Goal: Task Accomplishment & Management: Complete application form

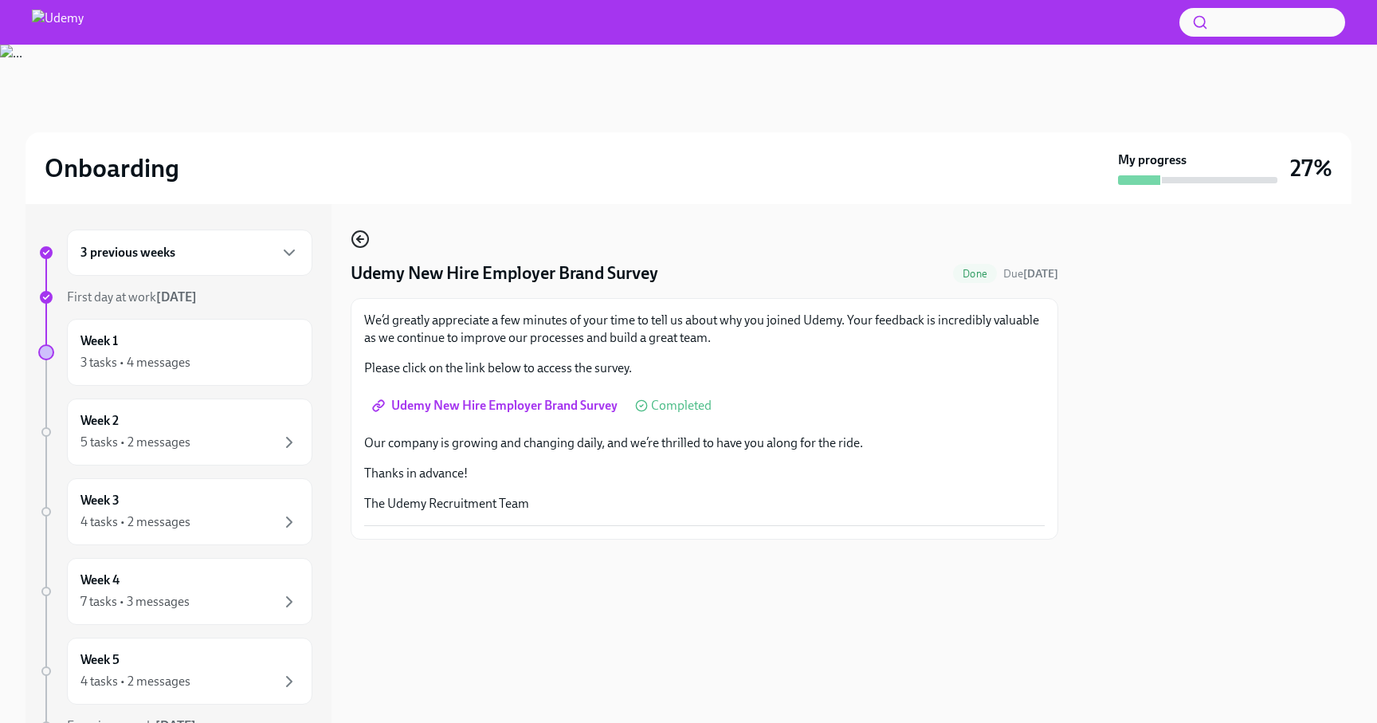
click at [363, 245] on icon "button" at bounding box center [360, 238] width 19 height 19
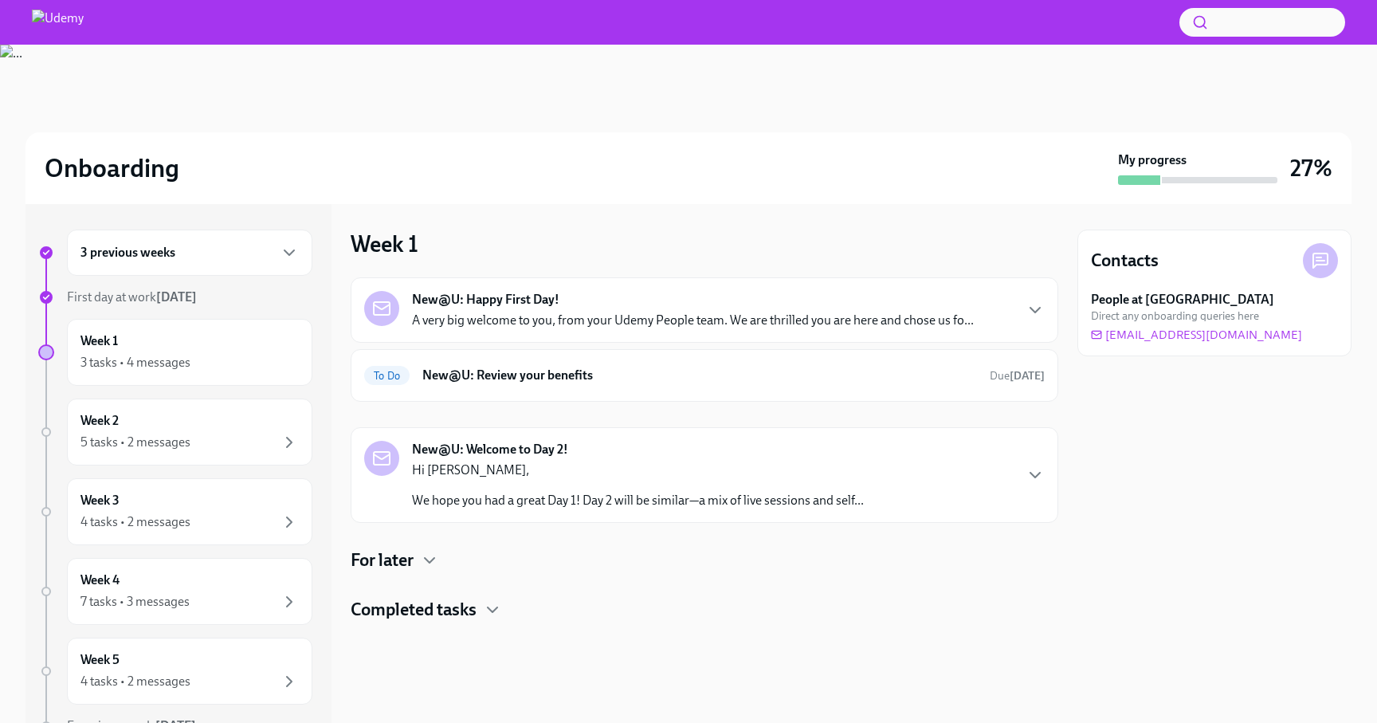
click at [480, 604] on div "Completed tasks" at bounding box center [705, 610] width 708 height 24
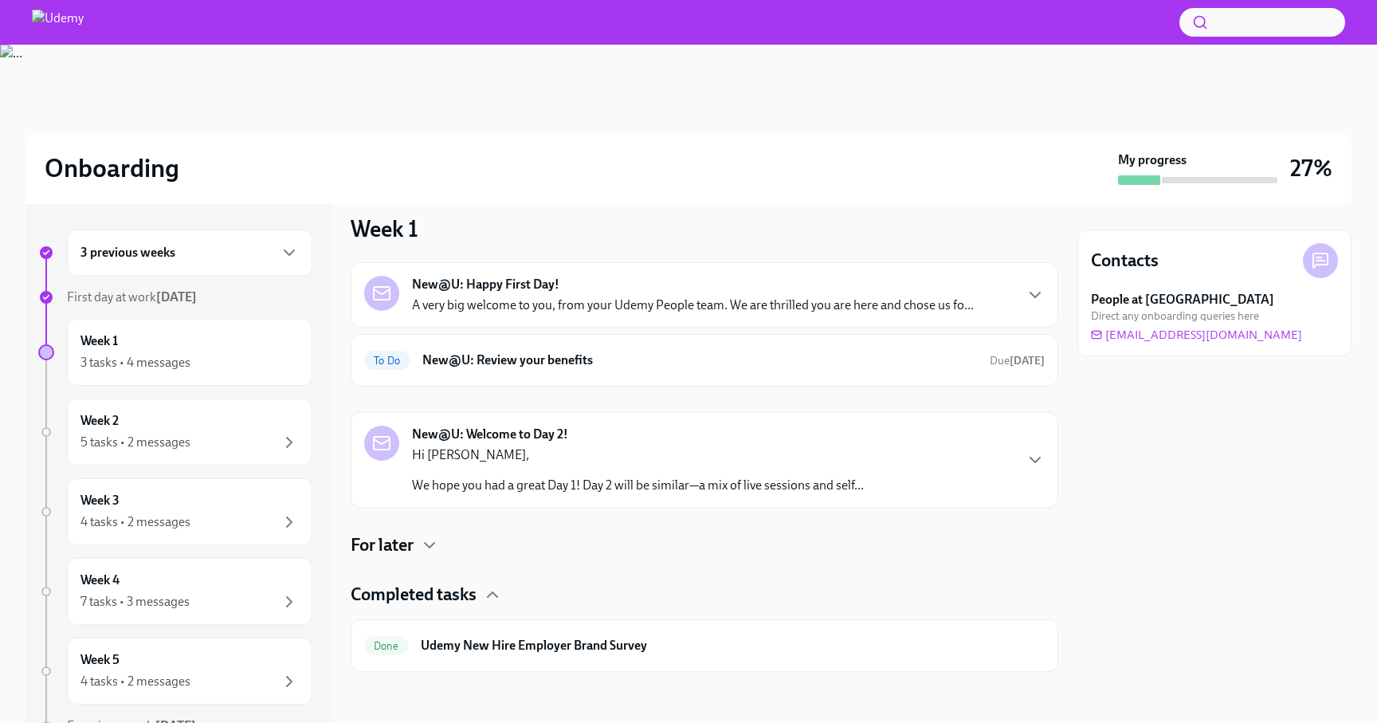
click at [480, 594] on div "Completed tasks" at bounding box center [705, 594] width 708 height 24
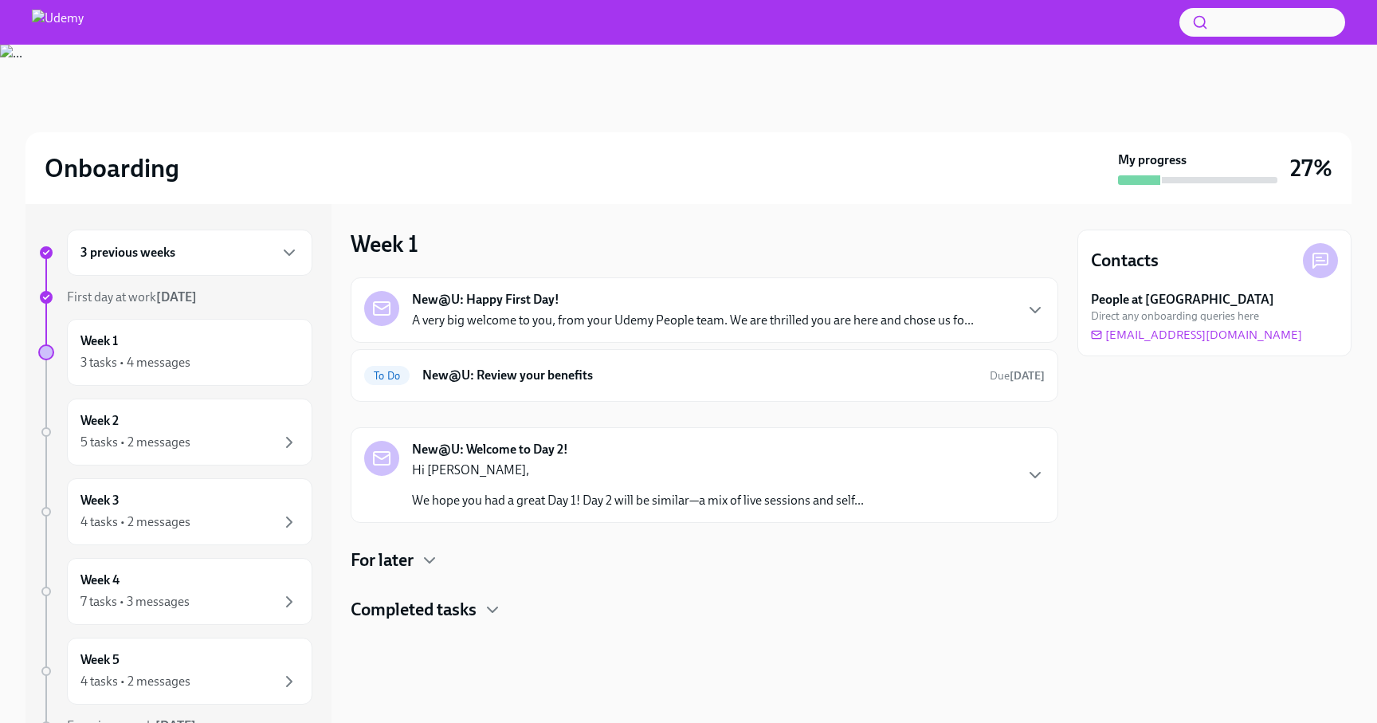
click at [403, 552] on h4 "For later" at bounding box center [382, 560] width 63 height 24
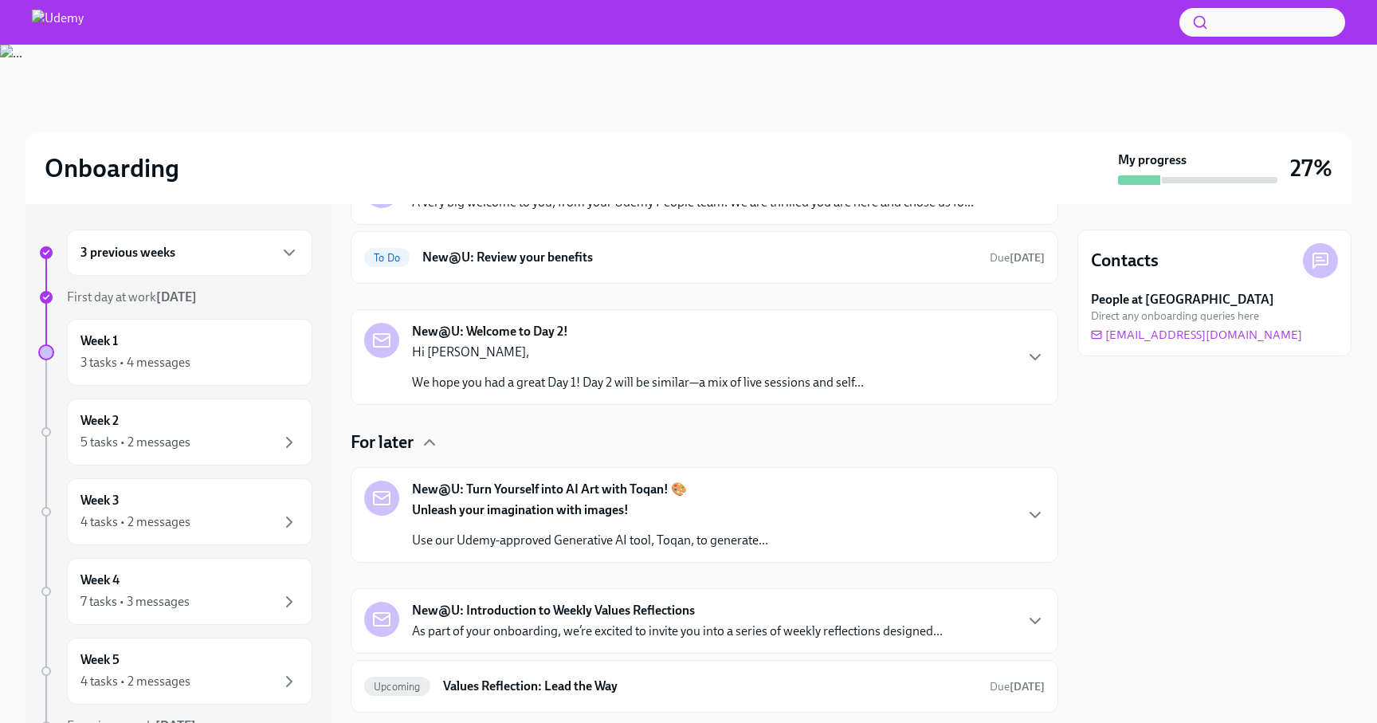
scroll to position [208, 0]
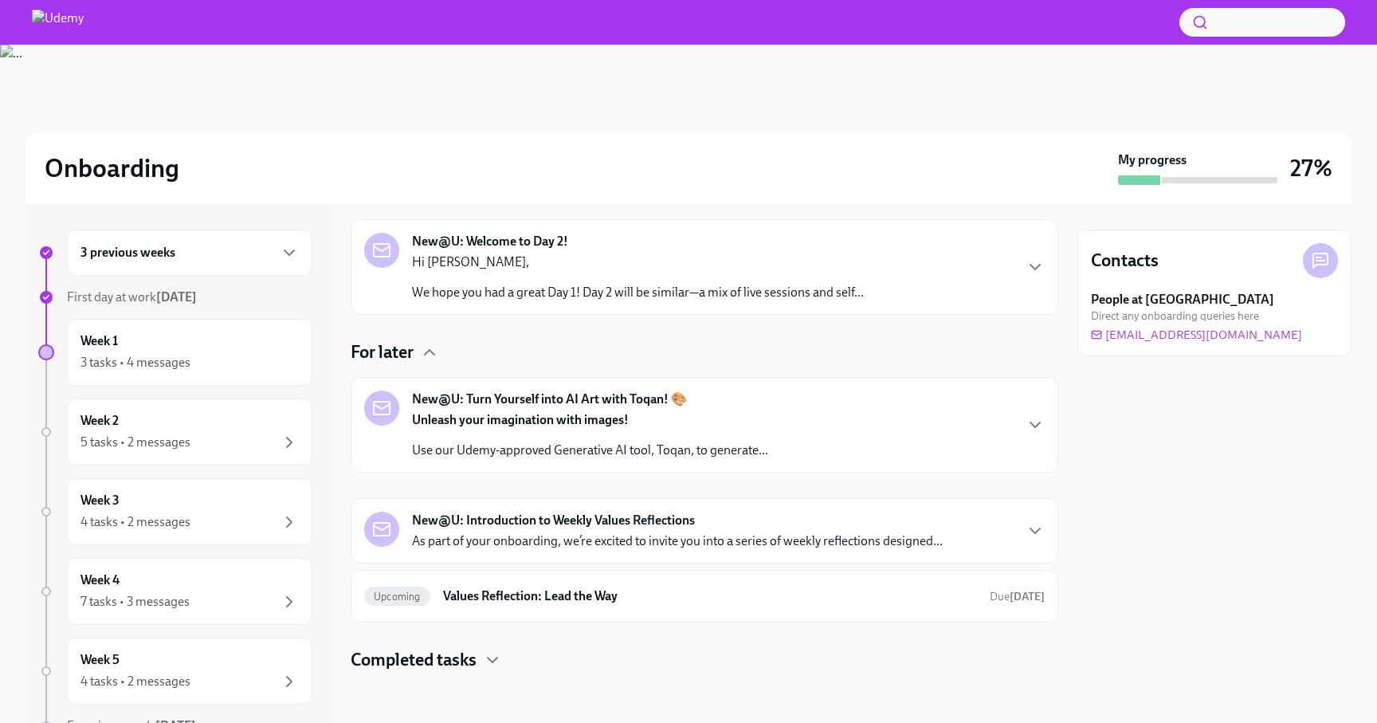
click at [708, 521] on div "New@U: Introduction to Weekly Values Reflections As part of your onboarding, we…" at bounding box center [677, 531] width 531 height 38
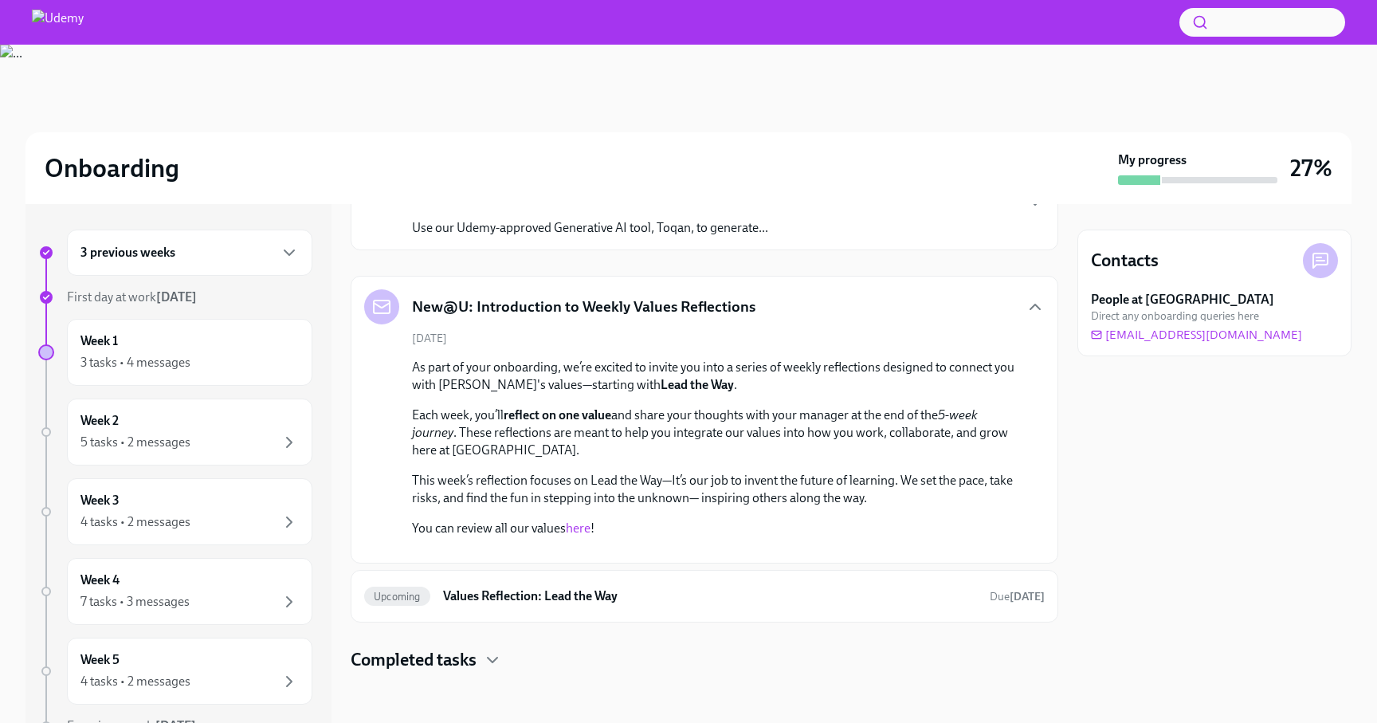
scroll to position [602, 0]
click at [480, 586] on div "Upcoming Values Reflection: Lead the Way Due [DATE]" at bounding box center [704, 595] width 680 height 25
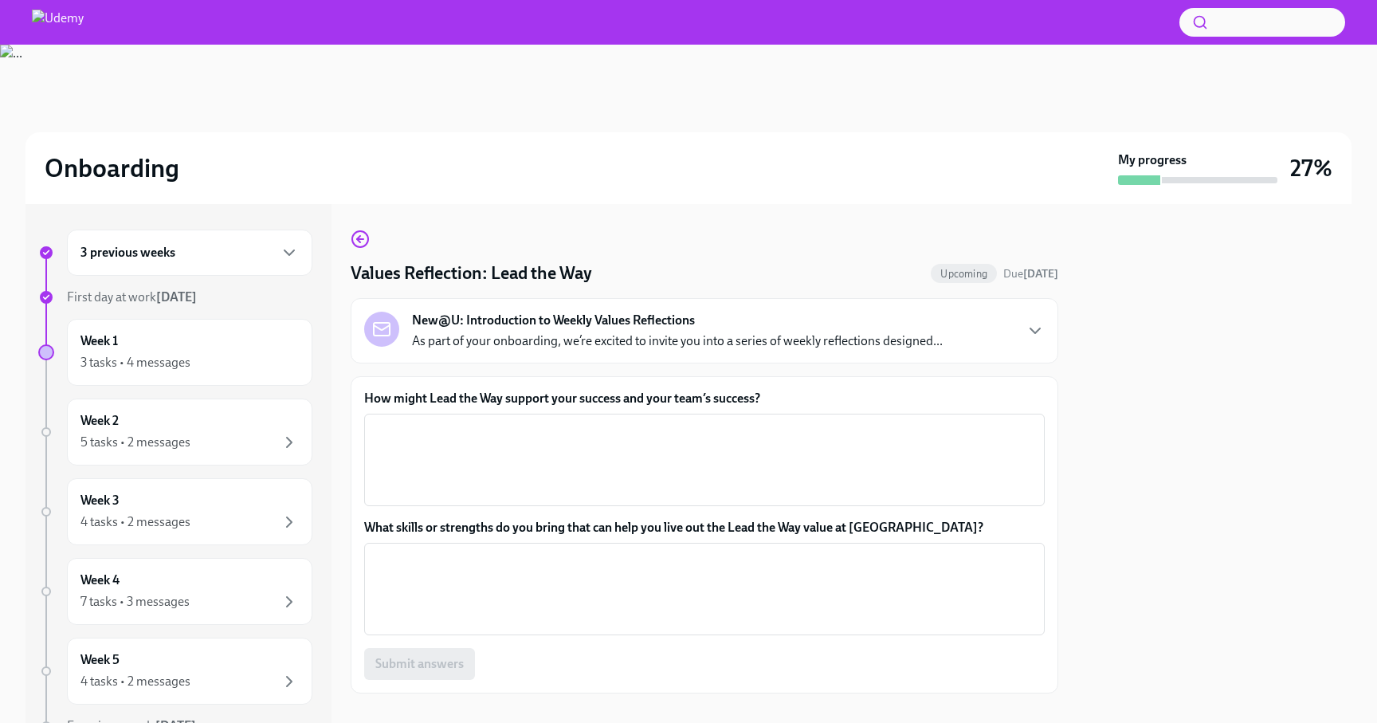
click at [590, 324] on strong "New@U: Introduction to Weekly Values Reflections" at bounding box center [553, 321] width 283 height 18
